Goal: Task Accomplishment & Management: Use online tool/utility

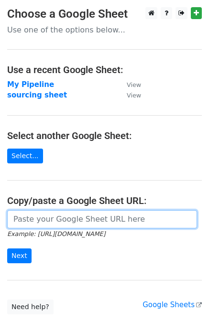
drag, startPoint x: 0, startPoint y: 0, endPoint x: 65, endPoint y: 218, distance: 227.1
click at [65, 218] on input "url" at bounding box center [102, 219] width 190 height 18
paste input "[URL][DOMAIN_NAME]"
type input "[URL][DOMAIN_NAME]"
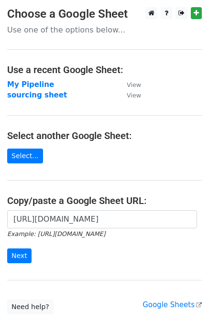
scroll to position [0, 0]
click at [17, 255] on input "Next" at bounding box center [19, 256] width 24 height 15
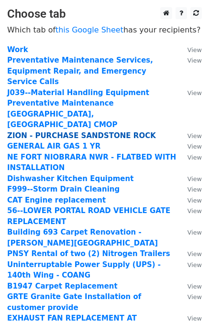
click at [87, 132] on strong "ZION - PURCHASE SANDSTONE ROCK" at bounding box center [81, 136] width 149 height 9
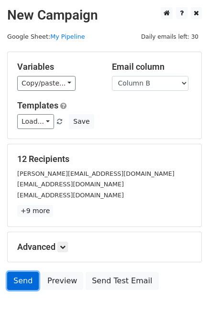
click at [19, 284] on link "Send" at bounding box center [23, 281] width 32 height 18
